Goal: Information Seeking & Learning: Compare options

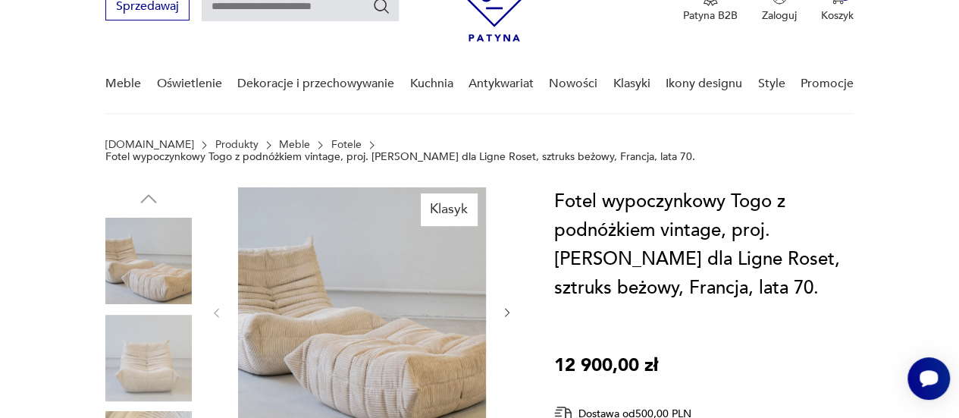
scroll to position [130, 0]
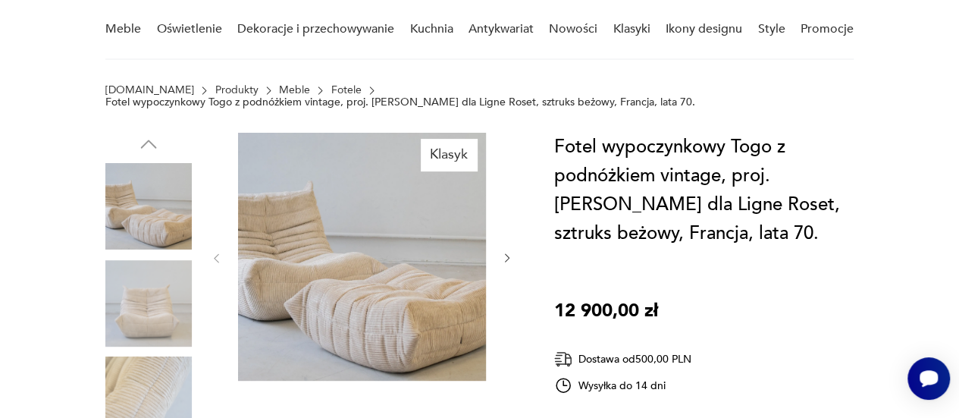
click at [291, 274] on img at bounding box center [362, 257] width 248 height 248
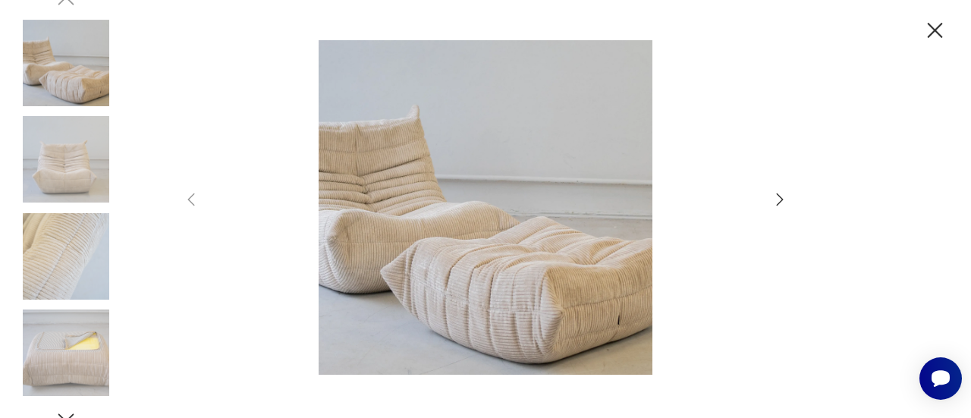
click at [933, 30] on icon "button" at bounding box center [934, 30] width 15 height 15
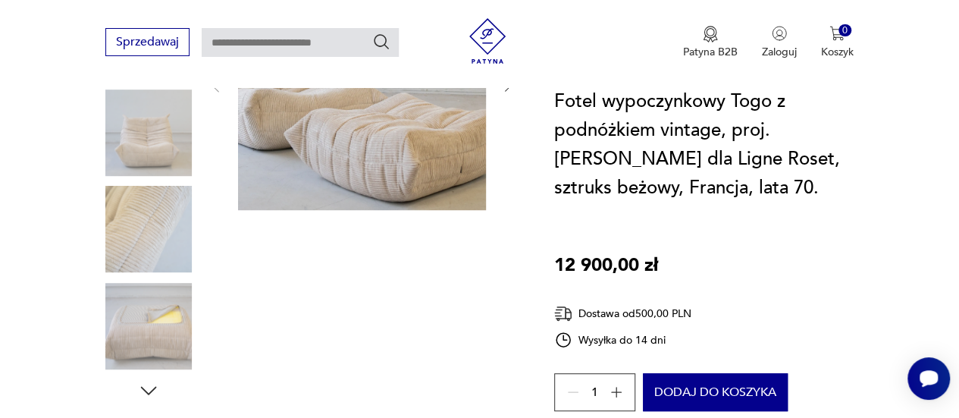
scroll to position [301, 0]
click at [166, 321] on img at bounding box center [148, 325] width 86 height 86
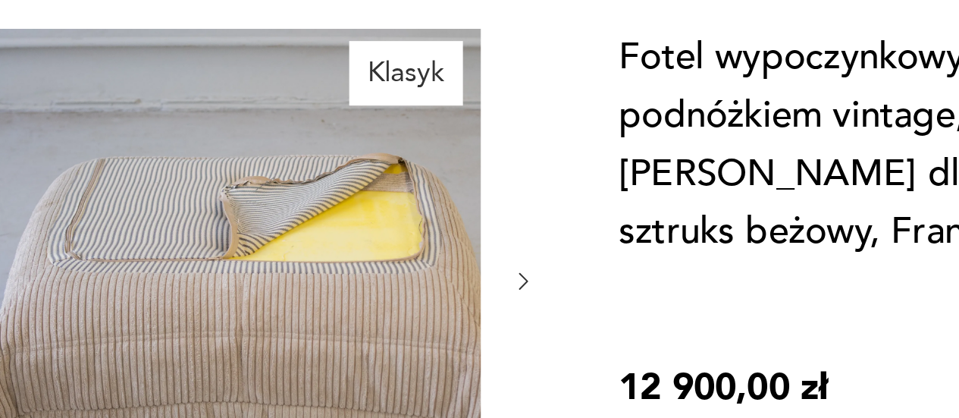
scroll to position [83, 0]
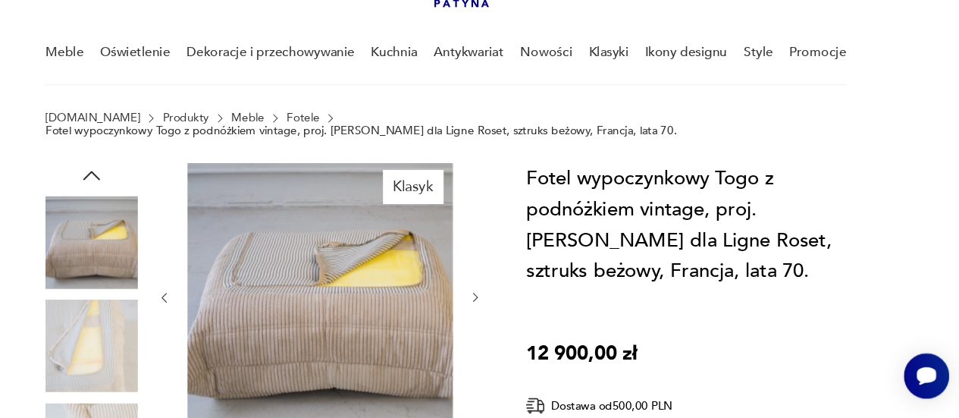
click at [504, 298] on button "button" at bounding box center [507, 305] width 12 height 15
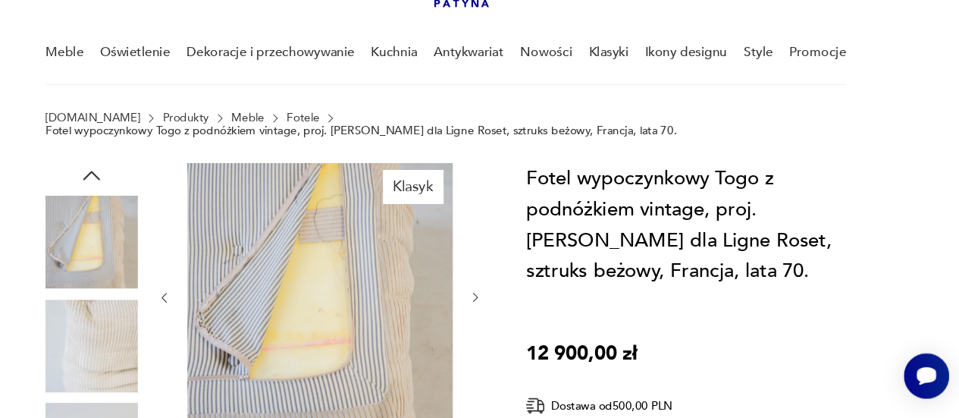
click at [506, 304] on icon "button" at bounding box center [507, 305] width 12 height 12
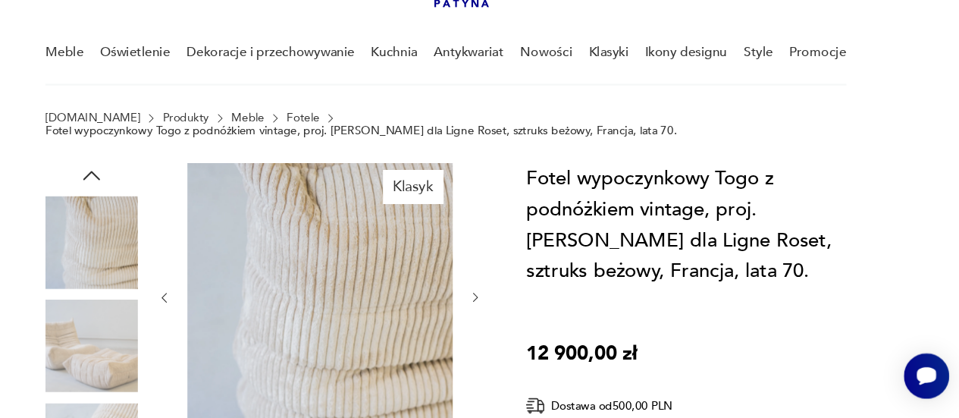
click at [506, 304] on icon "button" at bounding box center [507, 305] width 12 height 12
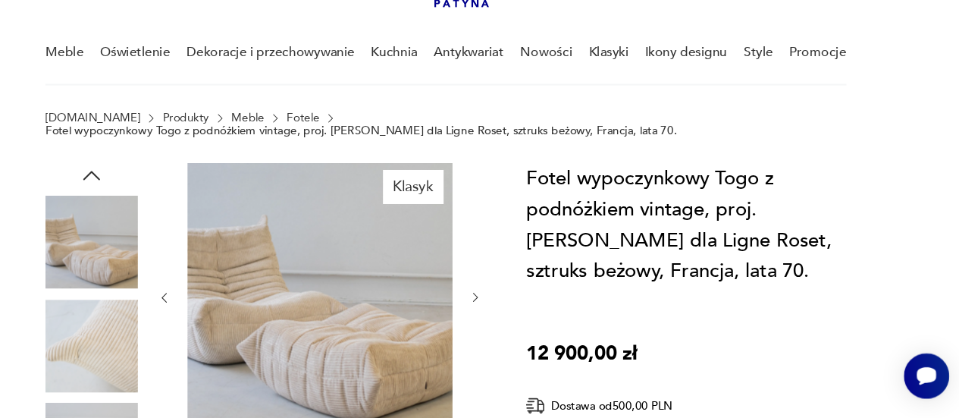
click at [506, 304] on icon "button" at bounding box center [507, 305] width 12 height 12
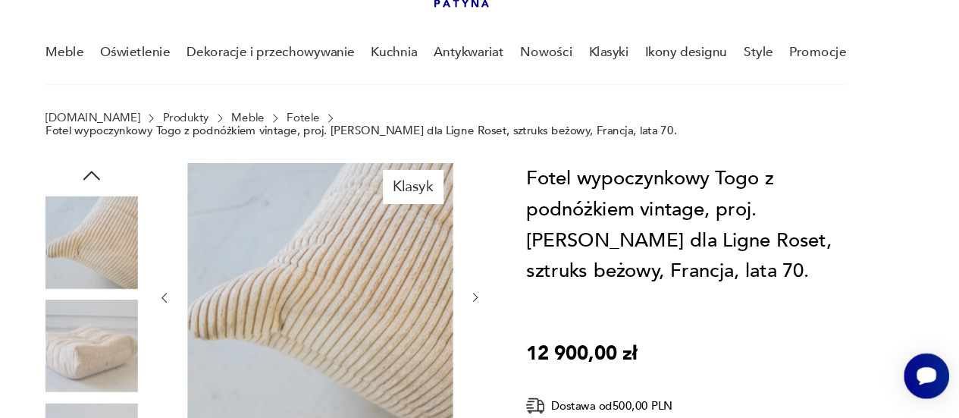
click at [506, 304] on icon "button" at bounding box center [507, 305] width 12 height 12
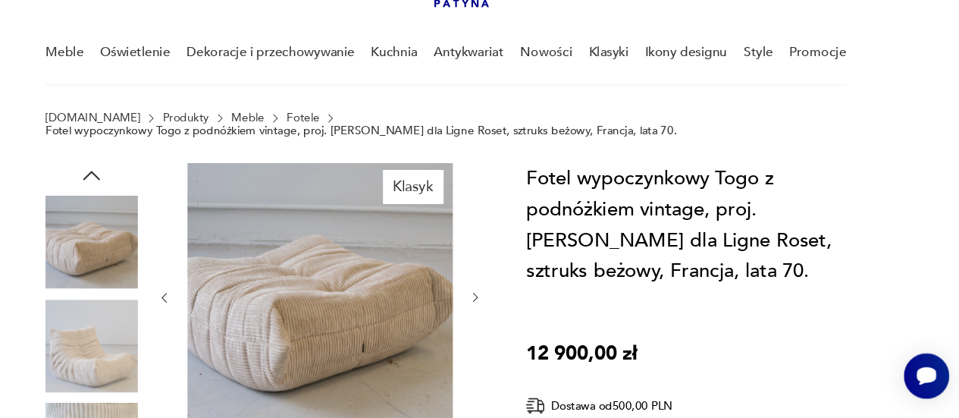
click at [506, 304] on icon "button" at bounding box center [507, 305] width 12 height 12
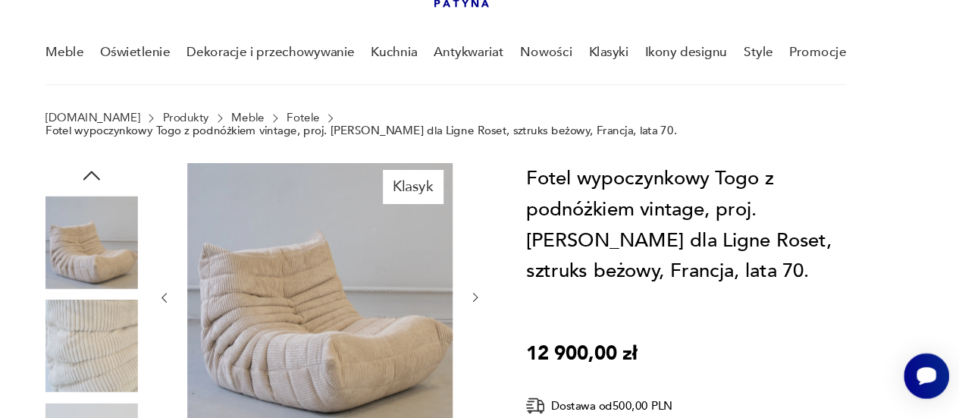
click at [506, 304] on icon "button" at bounding box center [507, 305] width 12 height 12
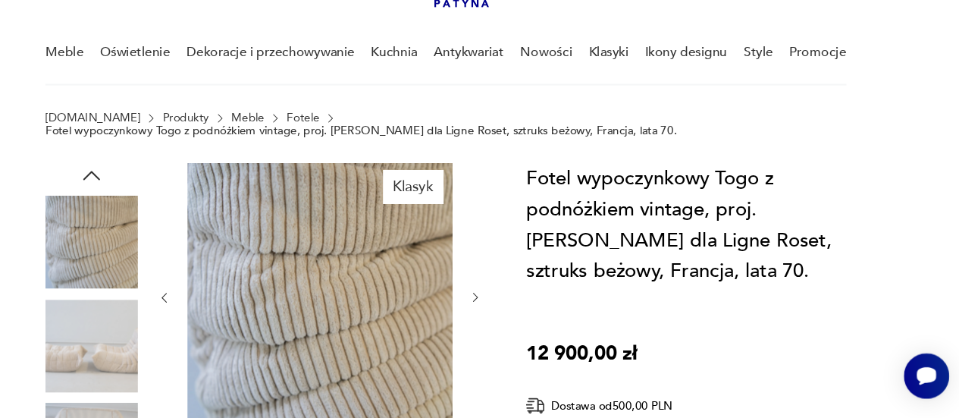
click at [506, 304] on icon "button" at bounding box center [507, 305] width 12 height 12
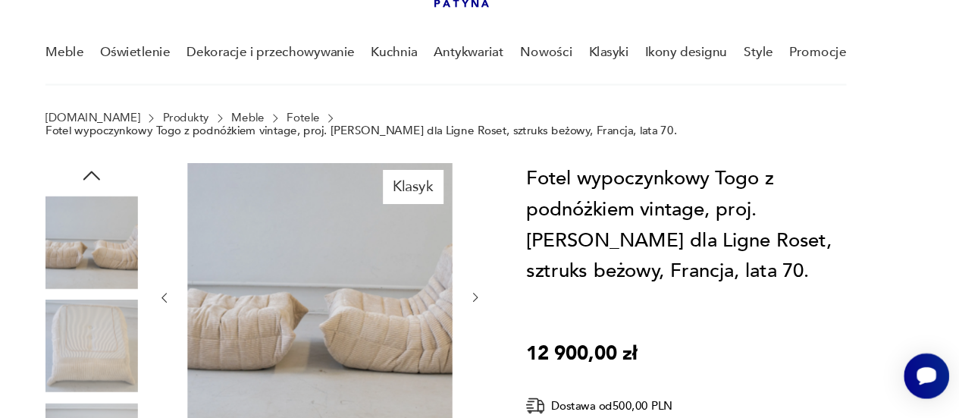
click at [506, 304] on icon "button" at bounding box center [507, 305] width 12 height 12
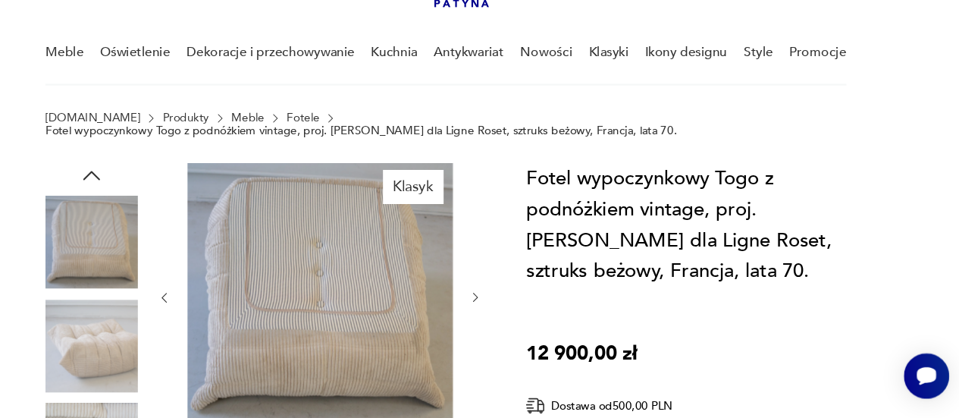
click at [506, 304] on icon "button" at bounding box center [507, 305] width 12 height 12
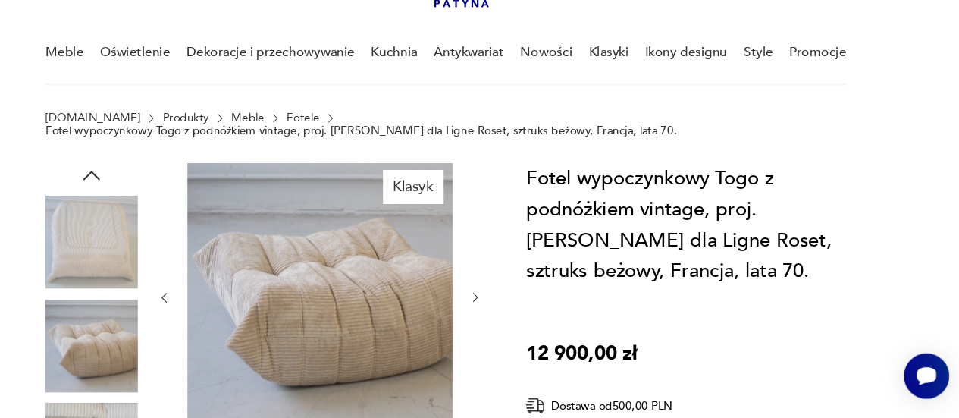
click at [506, 304] on icon "button" at bounding box center [507, 305] width 12 height 12
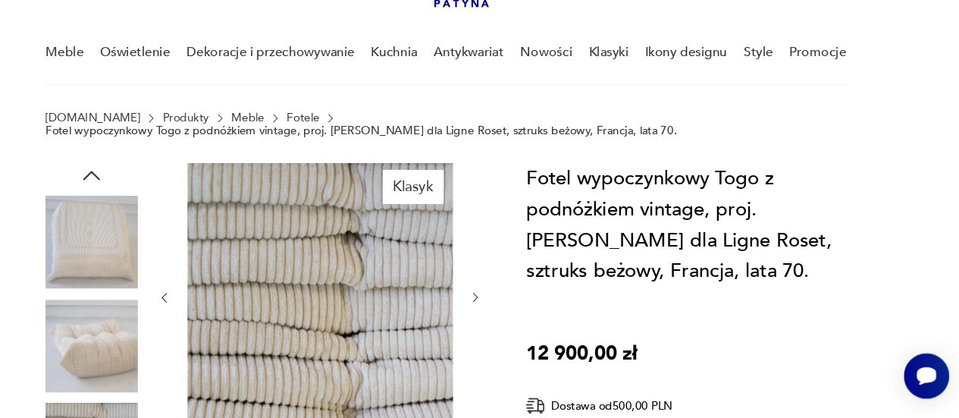
click at [506, 304] on icon "button" at bounding box center [507, 305] width 12 height 12
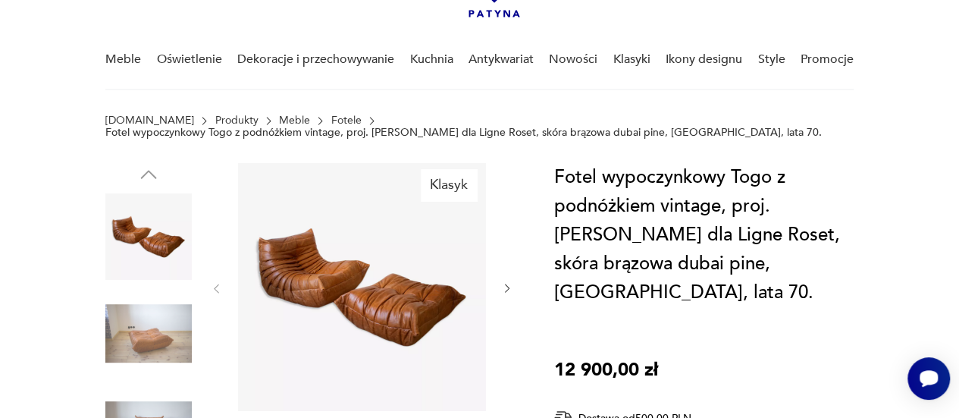
scroll to position [107, 0]
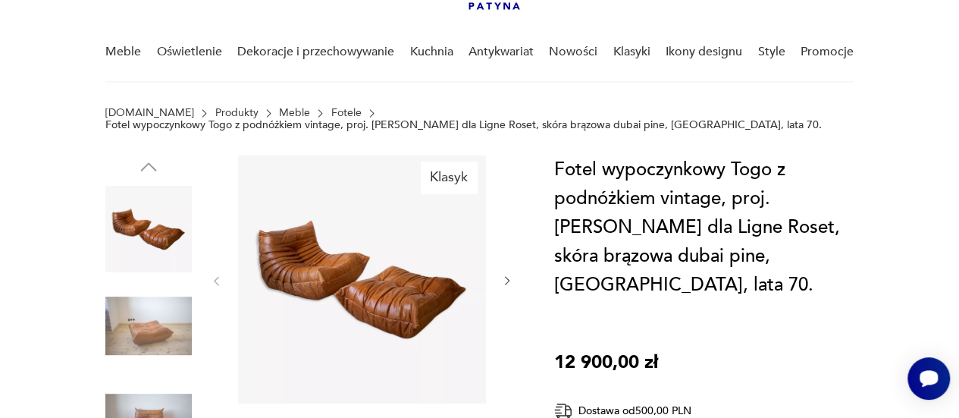
click at [511, 284] on icon "button" at bounding box center [507, 280] width 12 height 12
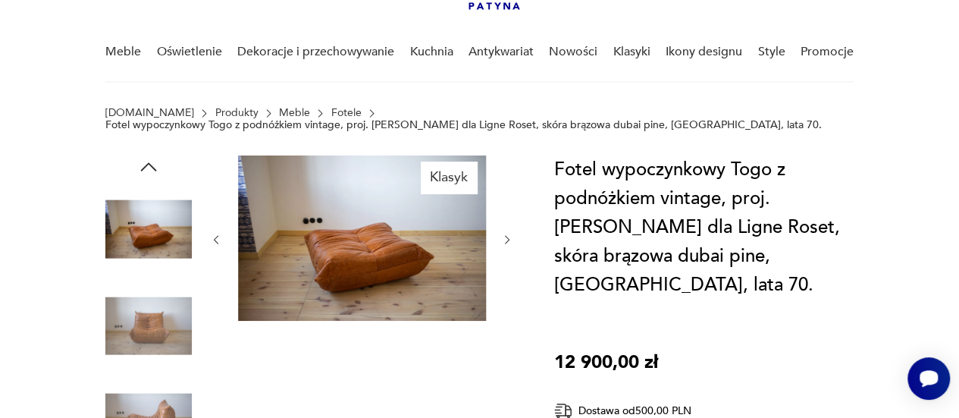
click at [511, 284] on div at bounding box center [361, 239] width 303 height 168
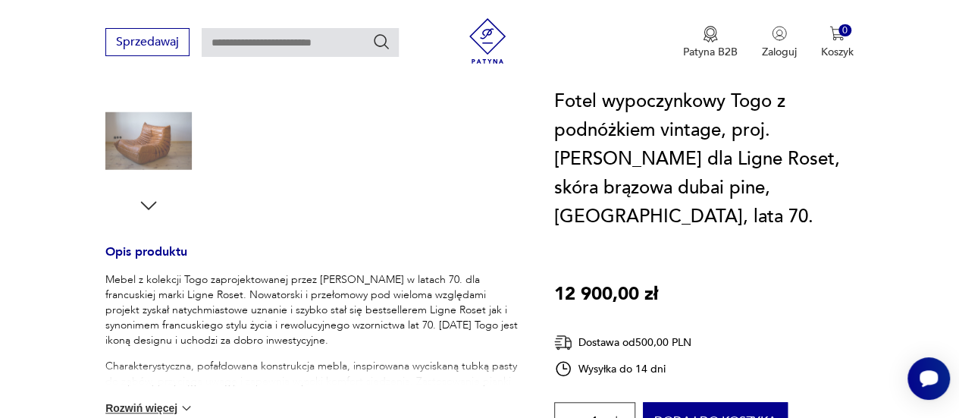
scroll to position [515, 0]
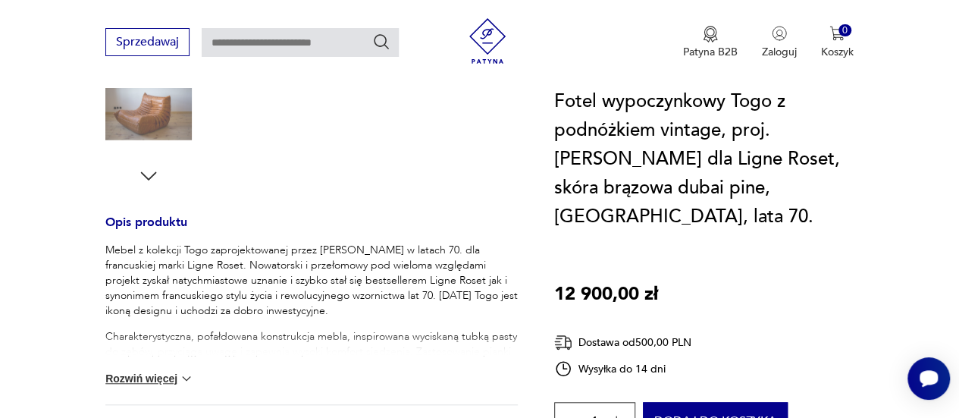
click at [151, 178] on icon "button" at bounding box center [148, 176] width 23 height 23
click at [156, 116] on img at bounding box center [148, 111] width 86 height 86
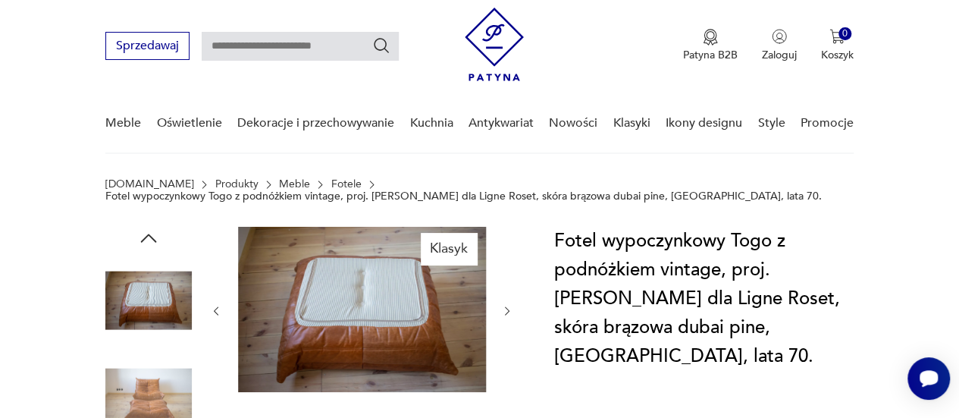
scroll to position [27, 0]
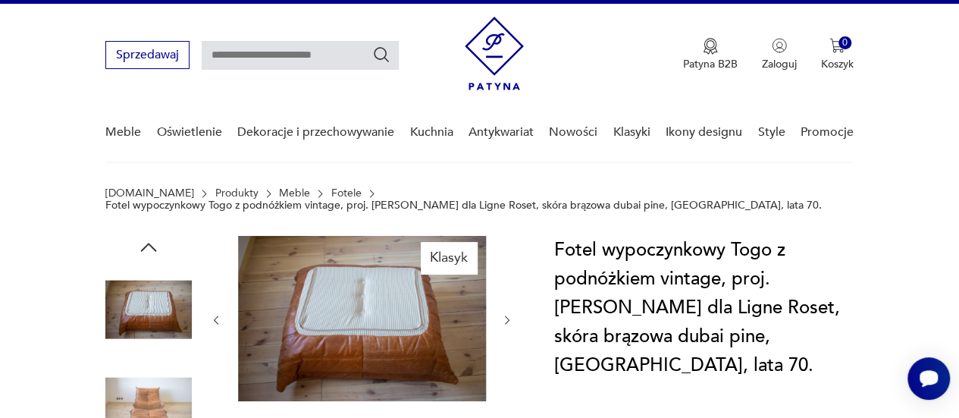
click at [373, 297] on img at bounding box center [362, 318] width 248 height 165
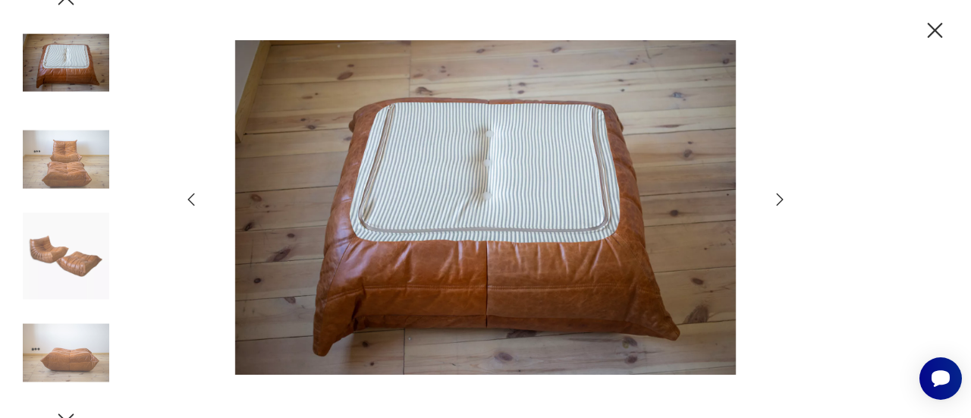
click at [927, 36] on icon "button" at bounding box center [934, 30] width 27 height 27
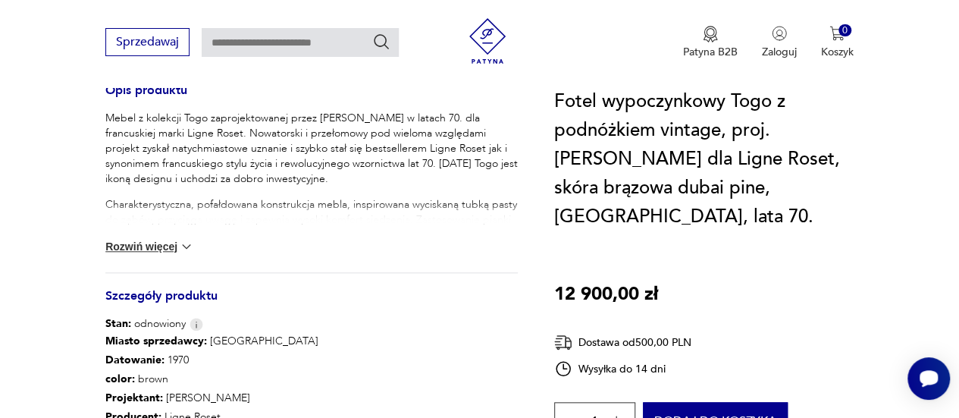
scroll to position [643, 0]
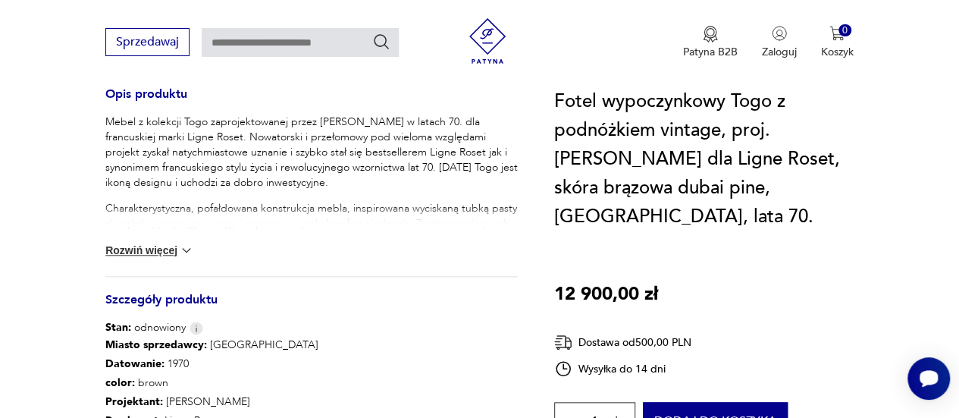
click at [135, 251] on button "Rozwiń więcej" at bounding box center [149, 250] width 88 height 15
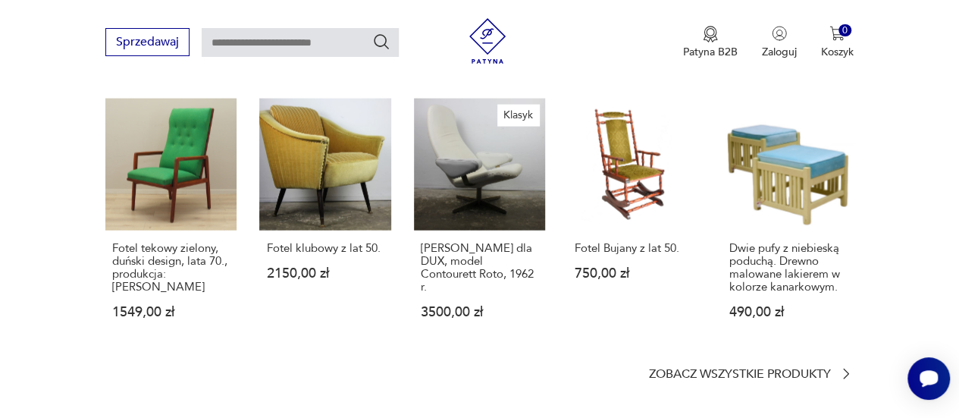
scroll to position [1635, 0]
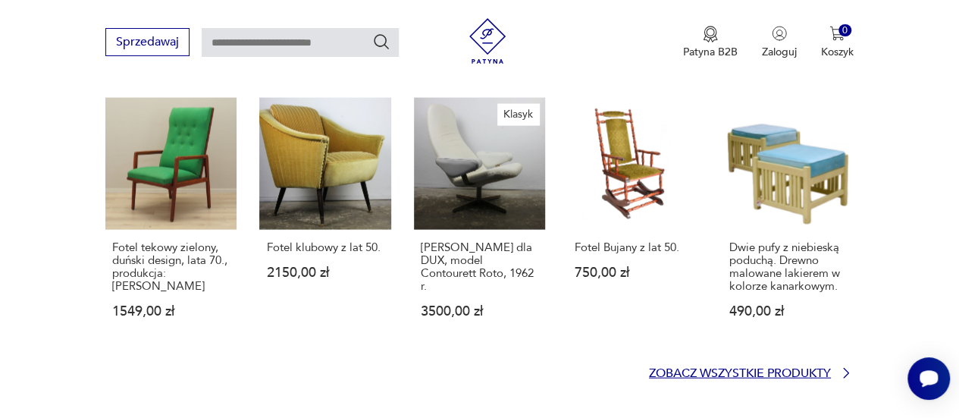
click at [692, 369] on p "Zobacz wszystkie produkty" at bounding box center [740, 374] width 182 height 10
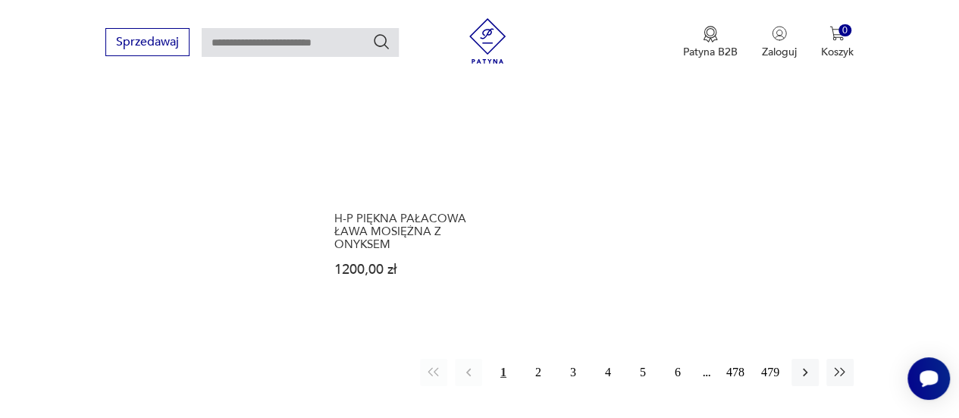
scroll to position [2231, 0]
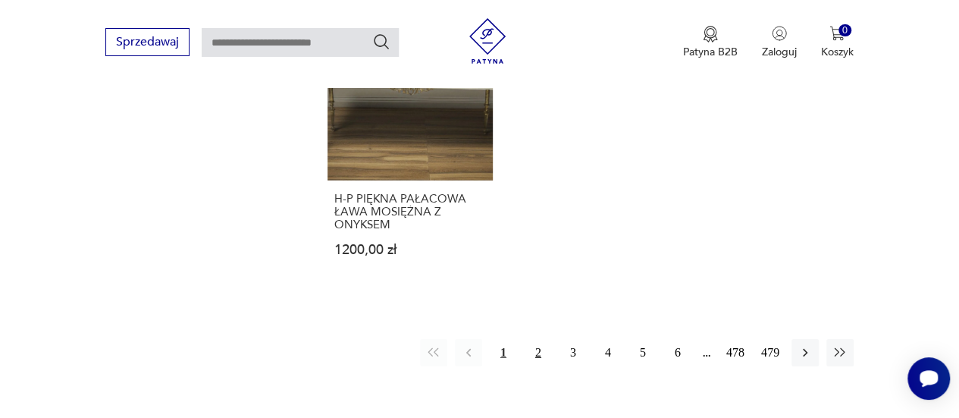
click at [538, 339] on button "2" at bounding box center [538, 352] width 27 height 27
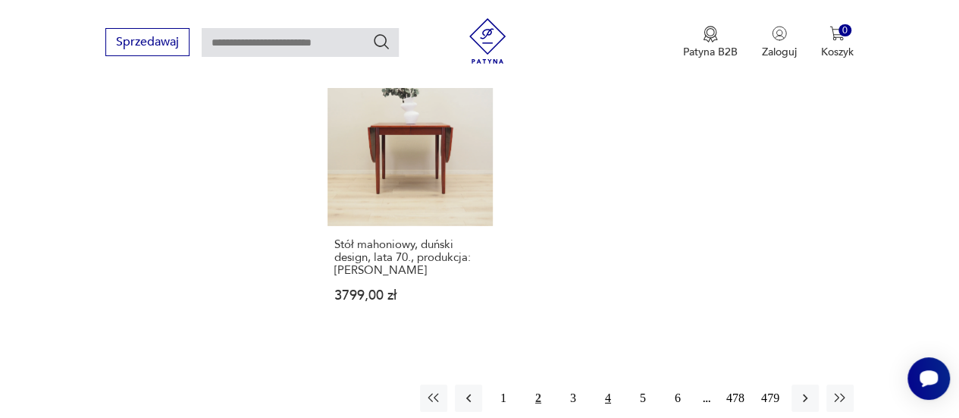
scroll to position [2147, 0]
click at [573, 384] on button "3" at bounding box center [573, 397] width 27 height 27
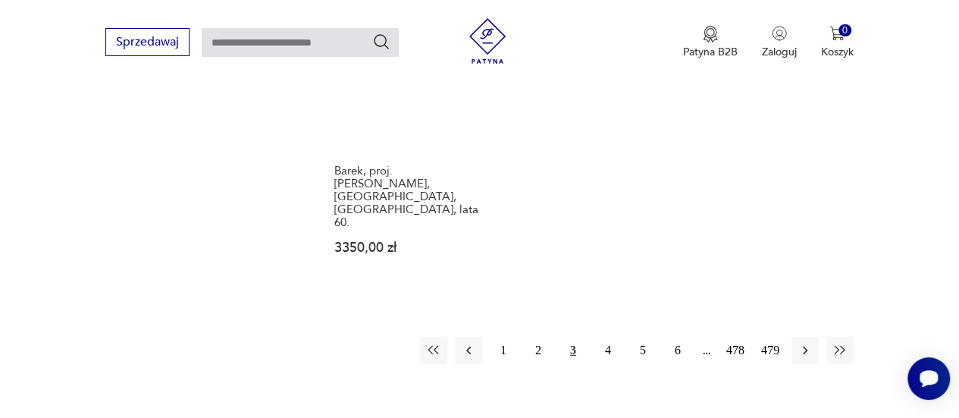
scroll to position [2258, 0]
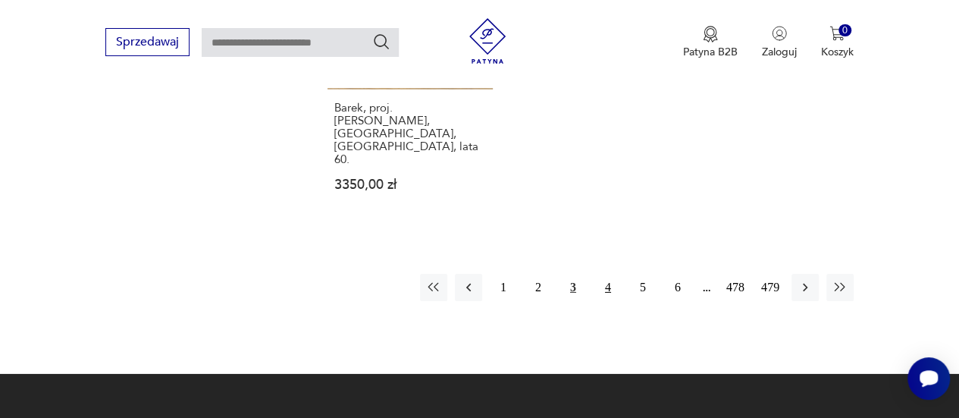
click at [608, 274] on button "4" at bounding box center [607, 287] width 27 height 27
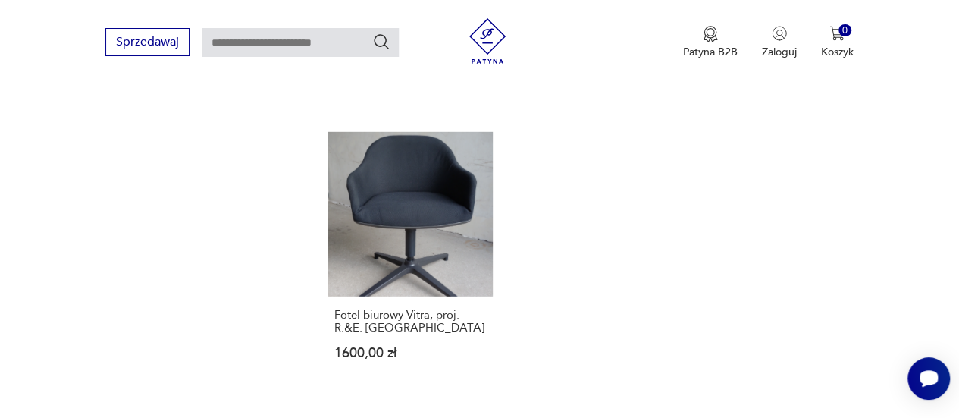
scroll to position [2216, 0]
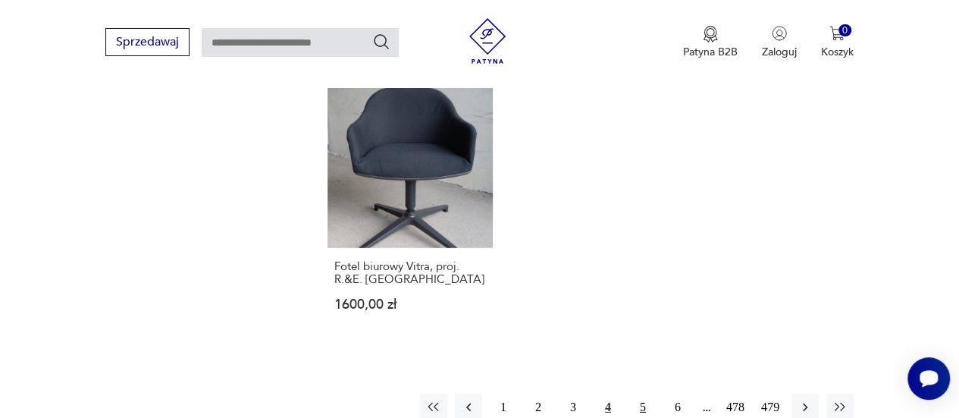
click at [638, 394] on button "5" at bounding box center [642, 407] width 27 height 27
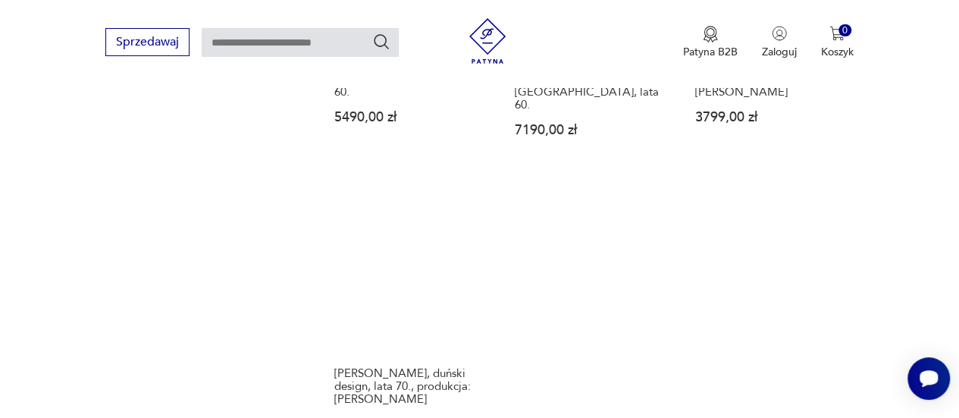
scroll to position [2012, 0]
